Goal: Go to known website: Access a specific website the user already knows

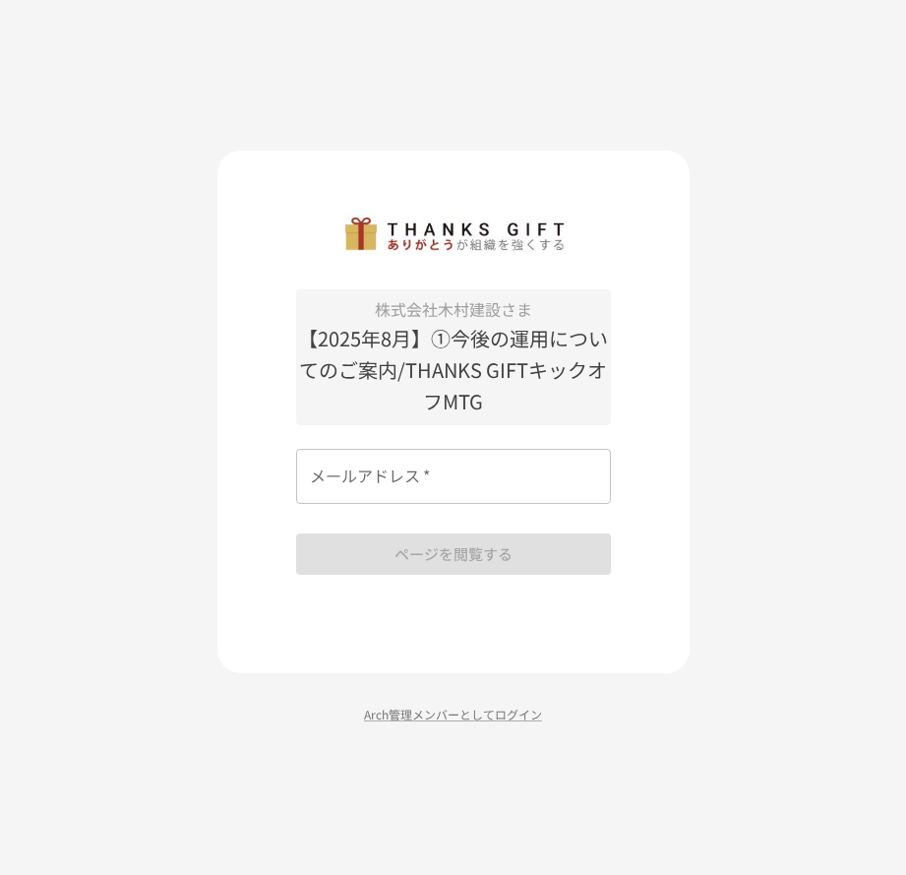
click at [412, 478] on input "メールアドレス   *" at bounding box center [453, 476] width 315 height 55
click at [484, 490] on input "メールアドレス   *" at bounding box center [453, 476] width 315 height 55
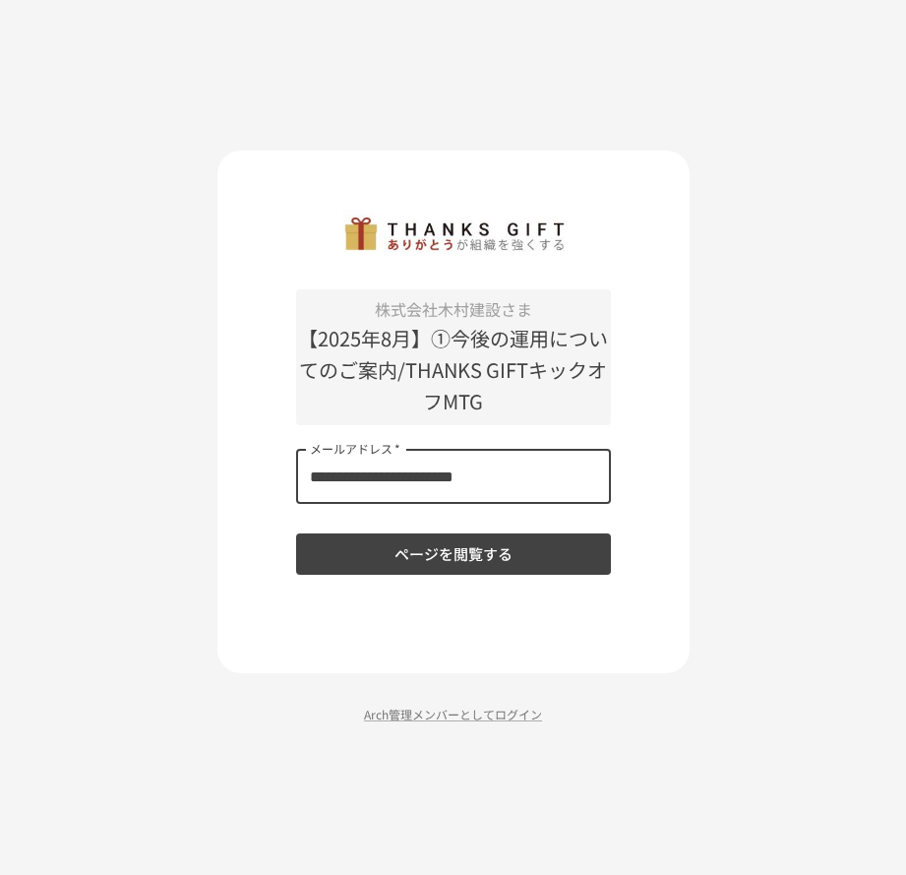
type input "**********"
click at [474, 560] on button "ページを閲覧する" at bounding box center [453, 553] width 315 height 41
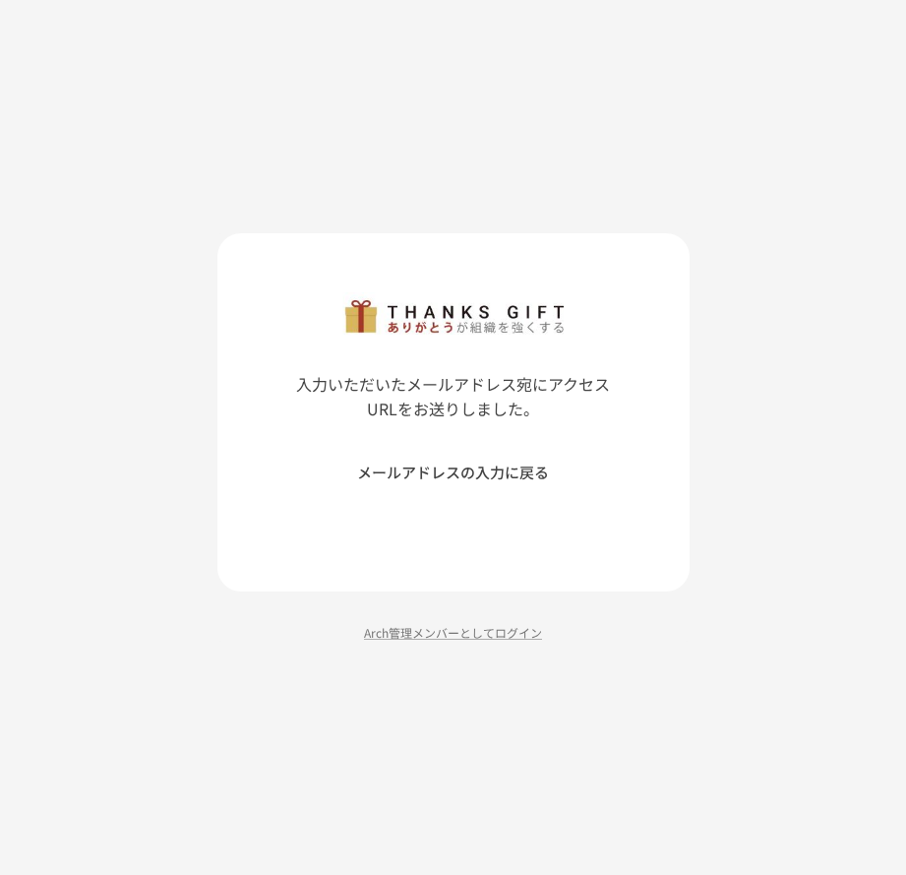
click at [752, 420] on div "入力いただいたメールアドレス宛にアクセスURLをお送りしました。 メールアドレスの入力に戻る Arch管理メンバーとしてログイン" at bounding box center [453, 437] width 906 height 875
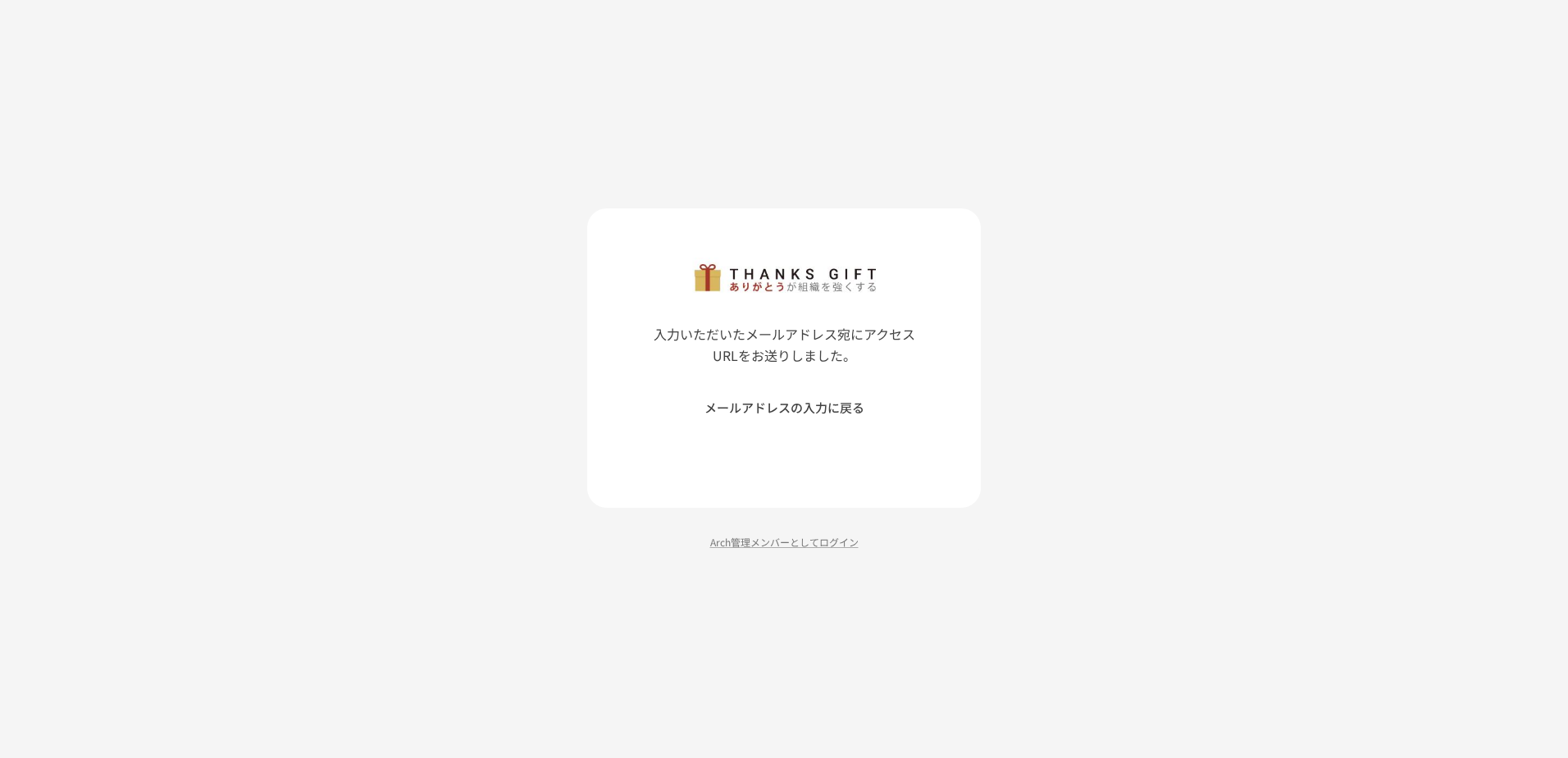
click at [754, 234] on div "入力いただいたメールアドレス宛にアクセスURLをお送りしました。 メールアドレスの入力に戻る Arch管理メンバーとしてログイン" at bounding box center [784, 379] width 1568 height 758
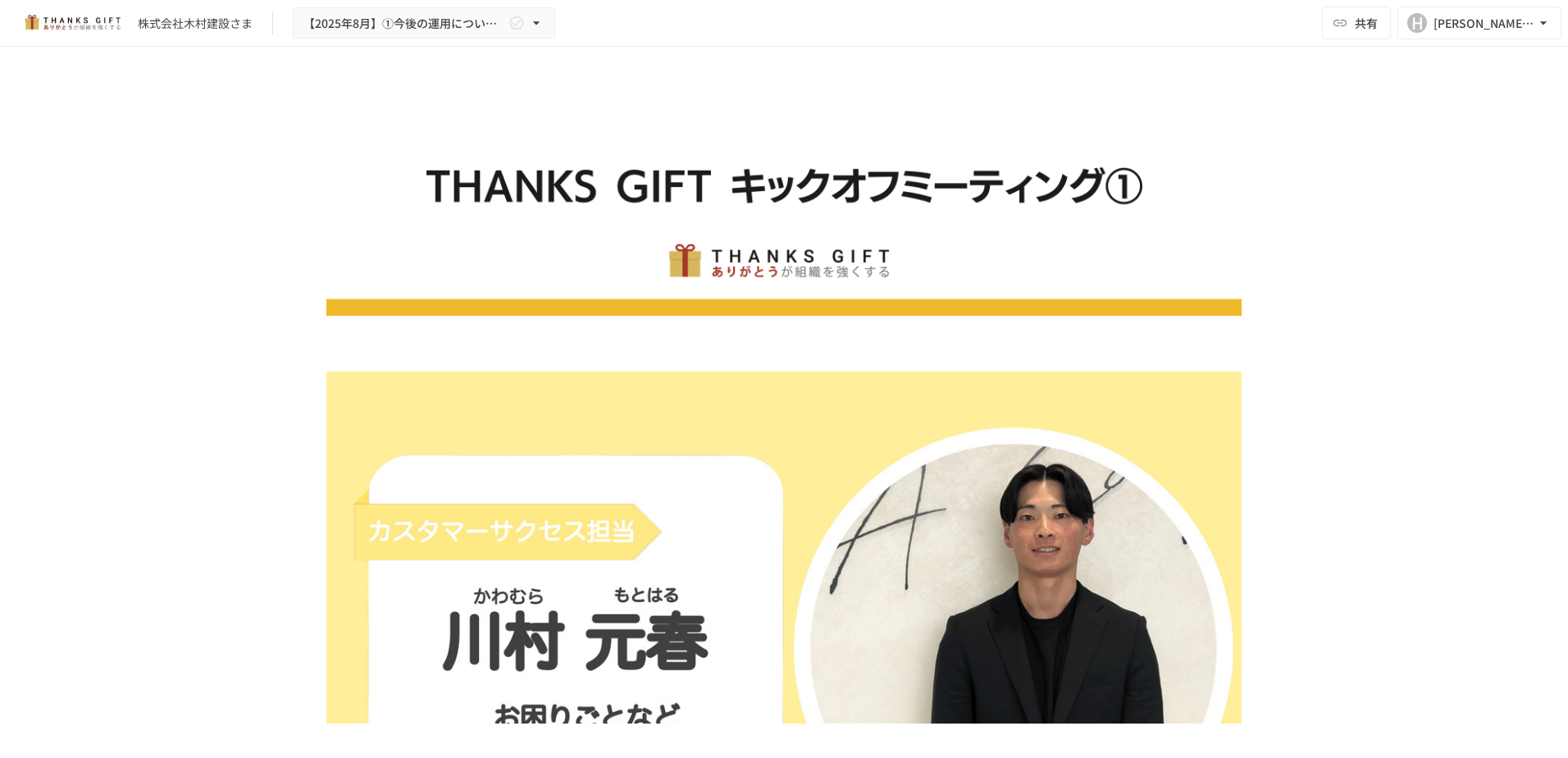
click at [754, 170] on div "**********" at bounding box center [784, 385] width 1568 height 677
drag, startPoint x: 1165, startPoint y: 112, endPoint x: 1126, endPoint y: 121, distance: 40.0
click at [754, 121] on img at bounding box center [784, 201] width 915 height 228
drag, startPoint x: 1482, startPoint y: 3, endPoint x: 581, endPoint y: 78, distance: 904.1
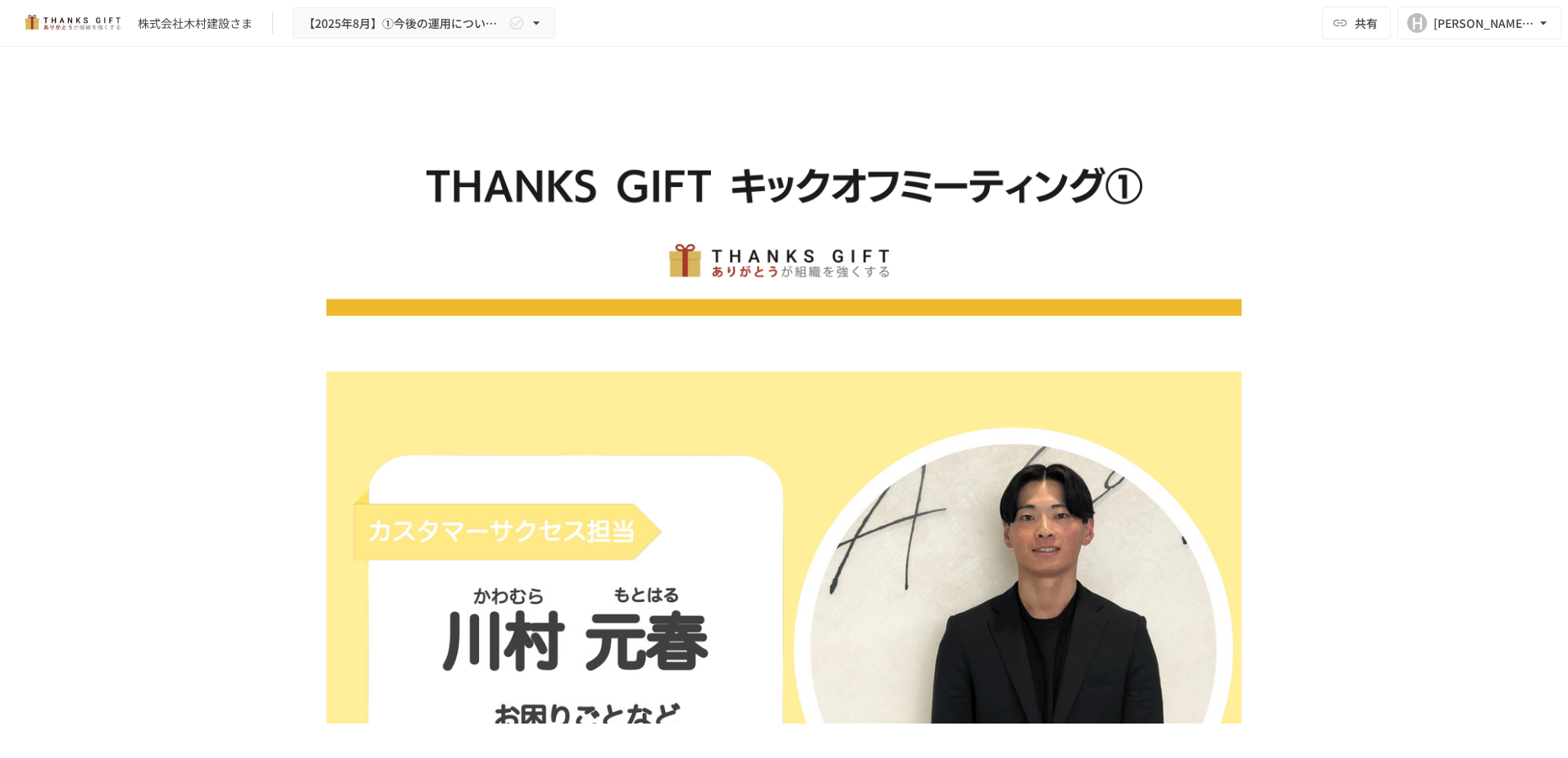
click at [754, 113] on img at bounding box center [784, 201] width 915 height 228
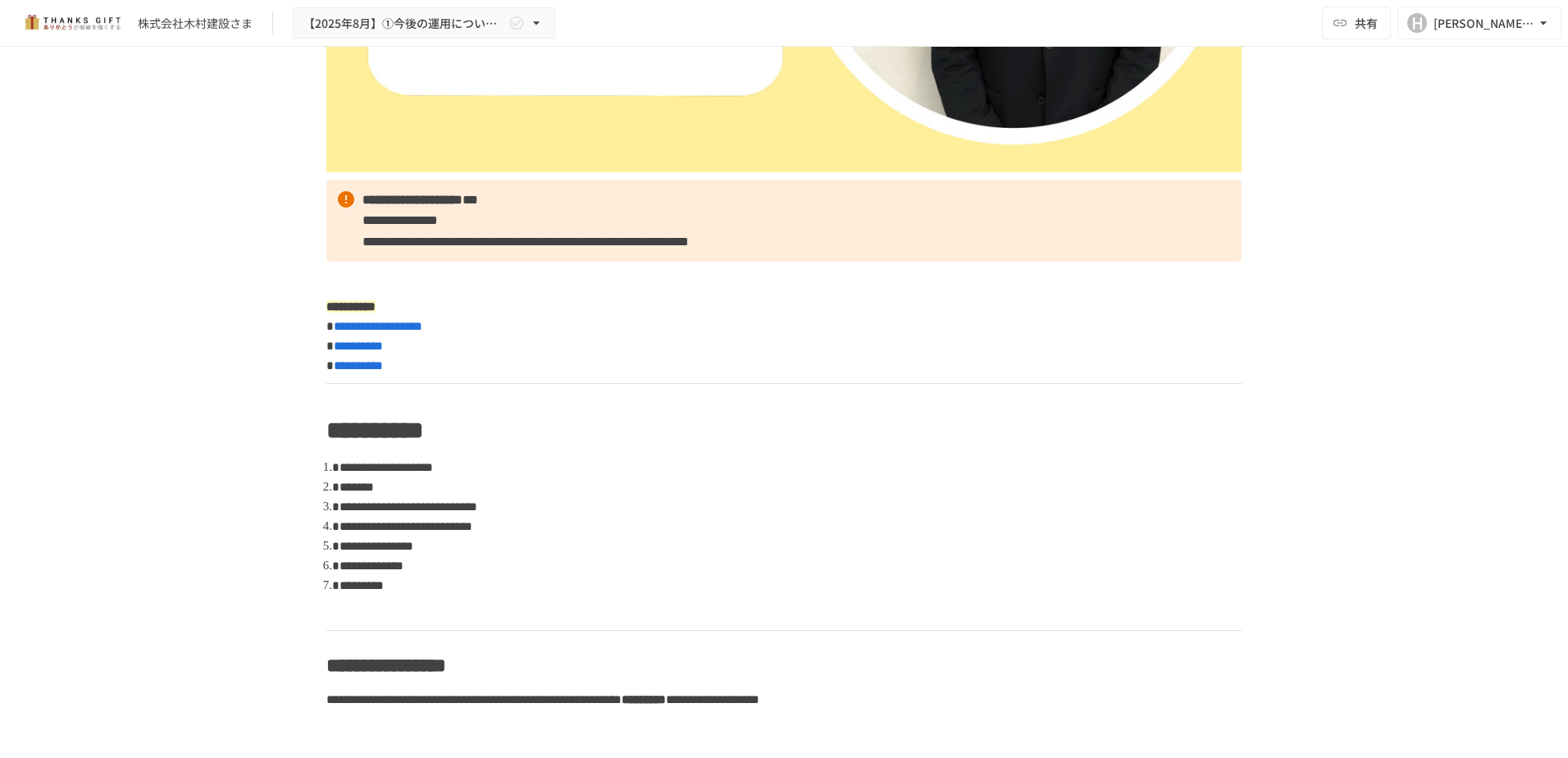
scroll to position [821, 0]
